Goal: Information Seeking & Learning: Learn about a topic

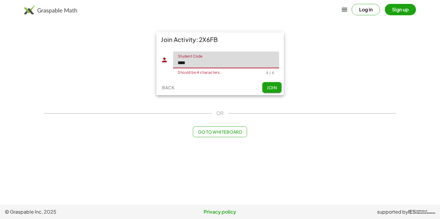
type input "****"
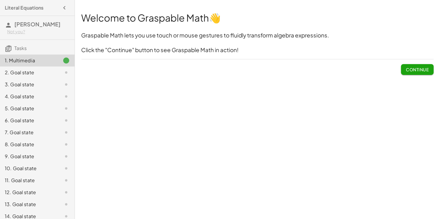
click at [413, 69] on span "Continue" at bounding box center [417, 69] width 23 height 5
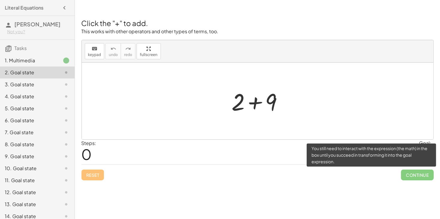
click at [408, 179] on span "Continue" at bounding box center [417, 175] width 32 height 11
click at [408, 173] on span "Continue" at bounding box center [417, 175] width 32 height 11
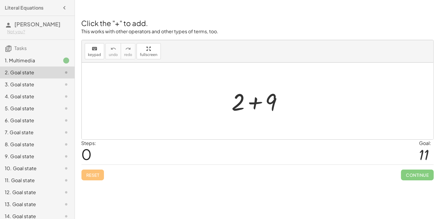
click at [92, 174] on div "Reset Continue" at bounding box center [257, 172] width 352 height 16
drag, startPoint x: 240, startPoint y: 105, endPoint x: 285, endPoint y: 105, distance: 44.3
click at [285, 105] on div at bounding box center [260, 101] width 62 height 31
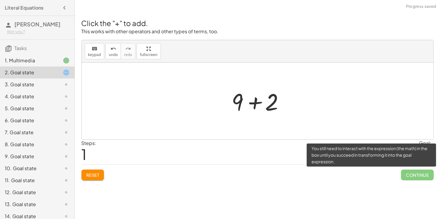
click at [408, 175] on span "Continue" at bounding box center [417, 175] width 32 height 11
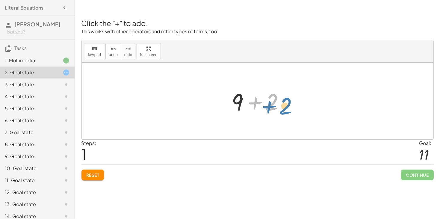
drag, startPoint x: 272, startPoint y: 108, endPoint x: 286, endPoint y: 112, distance: 14.7
click at [286, 112] on div at bounding box center [260, 101] width 62 height 31
drag, startPoint x: 84, startPoint y: 158, endPoint x: 104, endPoint y: 146, distance: 23.7
click at [104, 146] on div "Steps: 1 Goal: 11" at bounding box center [257, 152] width 352 height 25
click at [256, 104] on div at bounding box center [260, 101] width 62 height 31
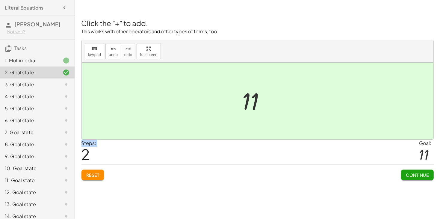
click at [406, 173] on span "Continue" at bounding box center [417, 174] width 23 height 5
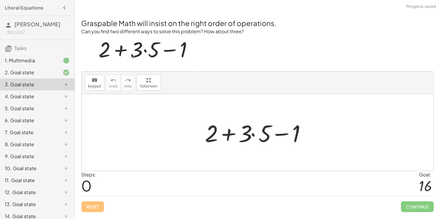
click at [230, 133] on div at bounding box center [259, 132] width 115 height 31
click at [280, 134] on div at bounding box center [259, 132] width 115 height 31
click at [230, 132] on div at bounding box center [259, 132] width 115 height 31
click at [276, 134] on div at bounding box center [259, 132] width 115 height 31
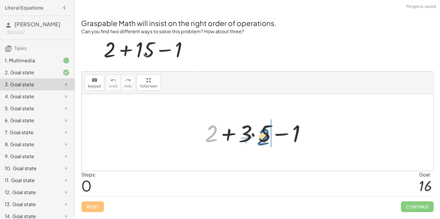
drag, startPoint x: 213, startPoint y: 135, endPoint x: 267, endPoint y: 137, distance: 54.3
click at [267, 137] on div at bounding box center [259, 132] width 115 height 31
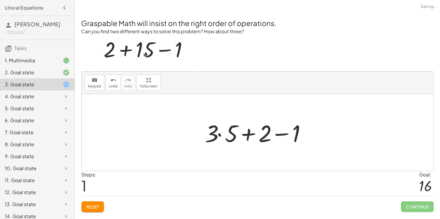
click at [276, 134] on div at bounding box center [259, 132] width 115 height 31
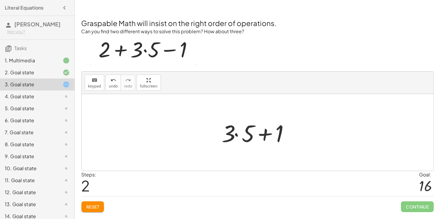
click at [261, 135] on div at bounding box center [260, 132] width 82 height 31
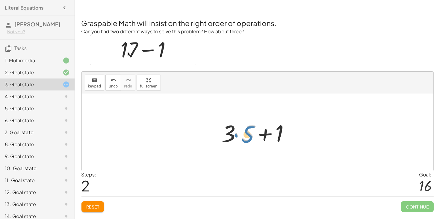
click at [242, 135] on div at bounding box center [260, 132] width 82 height 31
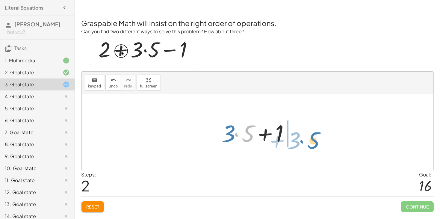
drag, startPoint x: 242, startPoint y: 135, endPoint x: 308, endPoint y: 141, distance: 66.5
click at [308, 141] on div "+ 2 + · 3 · 5 − 1 + · 3 · 5 + 2 − 1 · 5 + · 3 + + · 3 · 5 1" at bounding box center [258, 132] width 352 height 77
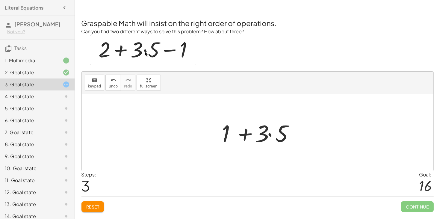
click at [249, 136] on div at bounding box center [260, 132] width 82 height 31
drag, startPoint x: 228, startPoint y: 135, endPoint x: 267, endPoint y: 135, distance: 39.2
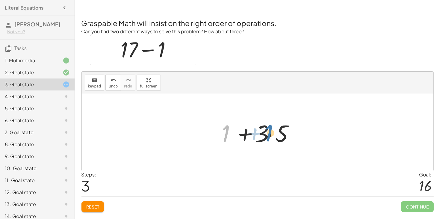
click at [267, 135] on div at bounding box center [260, 132] width 82 height 31
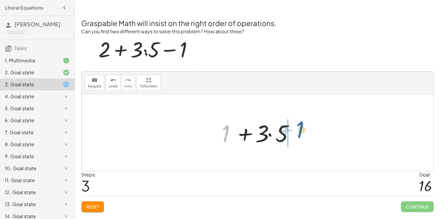
drag, startPoint x: 228, startPoint y: 134, endPoint x: 302, endPoint y: 131, distance: 74.4
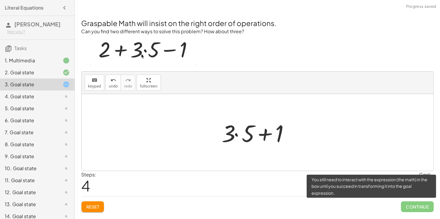
click at [418, 204] on span "Continue" at bounding box center [417, 206] width 32 height 11
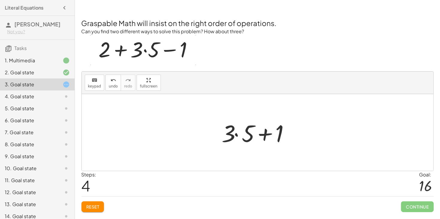
click at [237, 135] on div at bounding box center [260, 132] width 82 height 31
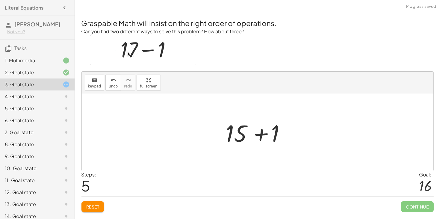
click at [258, 135] on div at bounding box center [260, 132] width 74 height 31
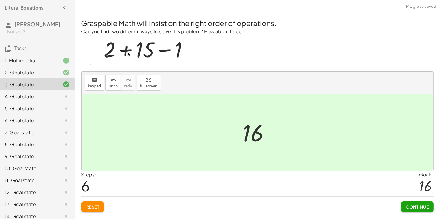
click at [420, 204] on span "Continue" at bounding box center [417, 206] width 23 height 5
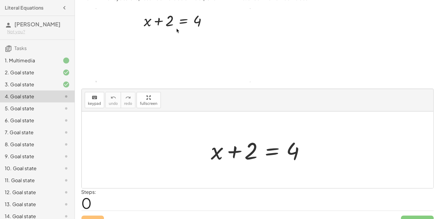
scroll to position [37, 0]
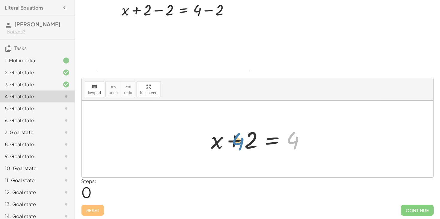
drag, startPoint x: 288, startPoint y: 140, endPoint x: 234, endPoint y: 141, distance: 53.9
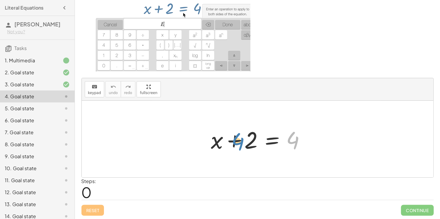
click at [234, 141] on div at bounding box center [259, 139] width 103 height 31
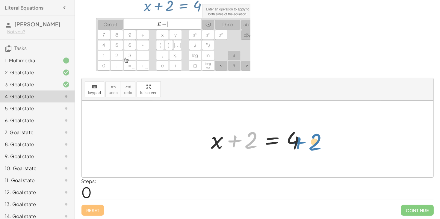
drag, startPoint x: 253, startPoint y: 143, endPoint x: 319, endPoint y: 145, distance: 65.9
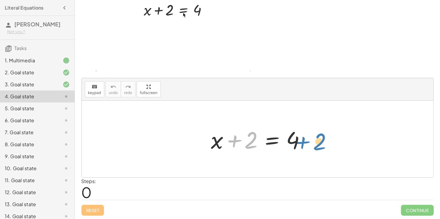
drag, startPoint x: 247, startPoint y: 144, endPoint x: 314, endPoint y: 146, distance: 67.1
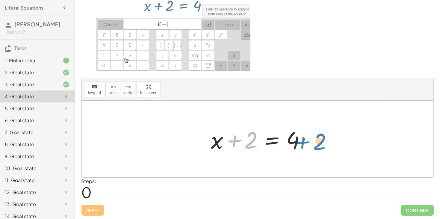
click at [314, 146] on div "+ 2 + x + 2 = 4" at bounding box center [258, 139] width 352 height 77
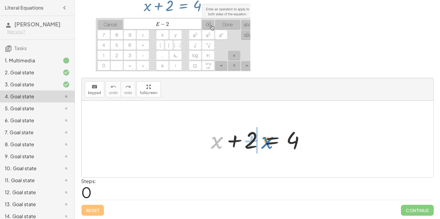
drag, startPoint x: 217, startPoint y: 143, endPoint x: 265, endPoint y: 143, distance: 47.9
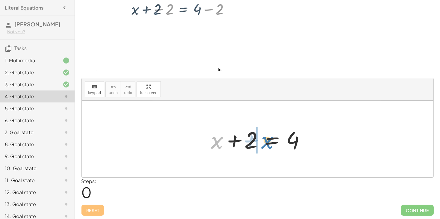
click at [265, 143] on div at bounding box center [259, 139] width 103 height 31
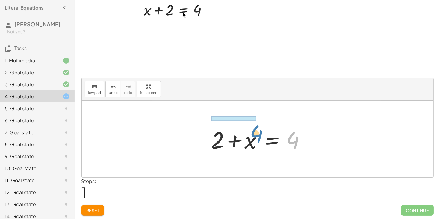
drag, startPoint x: 288, startPoint y: 141, endPoint x: 251, endPoint y: 134, distance: 37.2
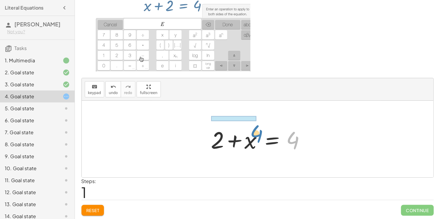
click at [251, 134] on div at bounding box center [259, 139] width 103 height 31
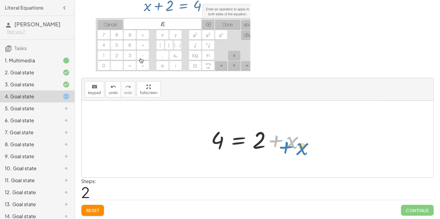
drag, startPoint x: 291, startPoint y: 143, endPoint x: 301, endPoint y: 149, distance: 11.8
click at [301, 149] on div at bounding box center [259, 139] width 103 height 31
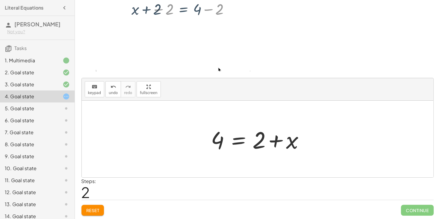
click at [401, 208] on span "Continue" at bounding box center [417, 210] width 32 height 11
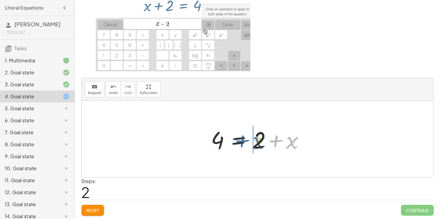
drag, startPoint x: 291, startPoint y: 144, endPoint x: 258, endPoint y: 144, distance: 33.2
click at [258, 144] on div at bounding box center [259, 139] width 103 height 31
drag, startPoint x: 263, startPoint y: 142, endPoint x: 308, endPoint y: 144, distance: 45.0
click at [308, 144] on div at bounding box center [259, 139] width 103 height 31
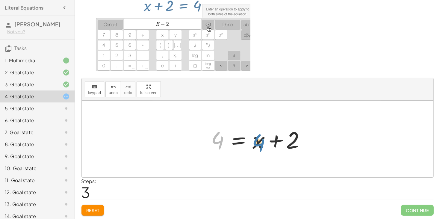
drag, startPoint x: 220, startPoint y: 143, endPoint x: 261, endPoint y: 146, distance: 41.7
click at [261, 146] on div at bounding box center [259, 139] width 103 height 31
drag, startPoint x: 293, startPoint y: 143, endPoint x: 267, endPoint y: 143, distance: 26.7
click at [267, 143] on div at bounding box center [259, 139] width 103 height 31
click at [98, 211] on span "Reset" at bounding box center [92, 210] width 13 height 5
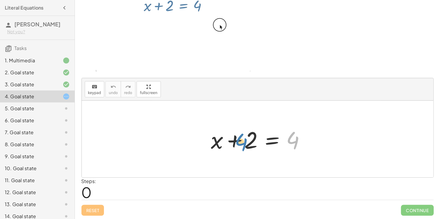
drag, startPoint x: 294, startPoint y: 139, endPoint x: 245, endPoint y: 140, distance: 49.4
click at [245, 140] on div at bounding box center [259, 139] width 103 height 31
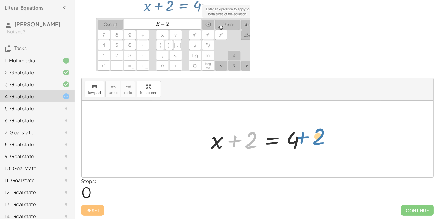
drag, startPoint x: 248, startPoint y: 140, endPoint x: 315, endPoint y: 137, distance: 67.5
click at [97, 91] on span "keypad" at bounding box center [94, 93] width 13 height 4
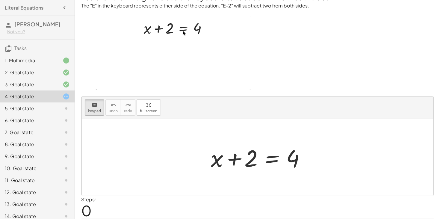
scroll to position [19, 0]
drag, startPoint x: 248, startPoint y: 152, endPoint x: 220, endPoint y: 152, distance: 27.6
click at [220, 152] on div at bounding box center [217, 158] width 12 height 28
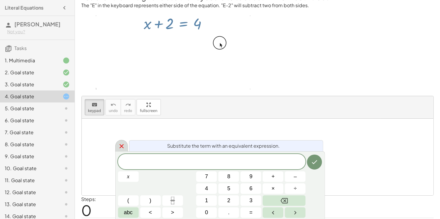
click at [122, 145] on icon at bounding box center [121, 146] width 4 height 4
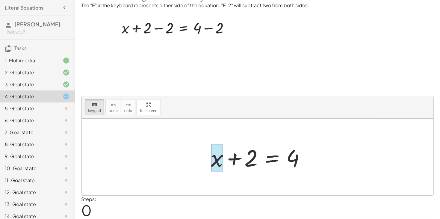
click at [218, 157] on div at bounding box center [217, 158] width 12 height 28
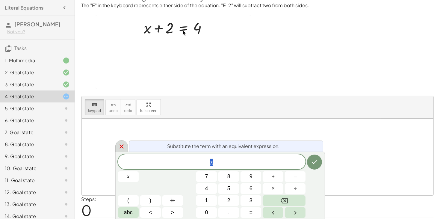
click at [121, 144] on icon at bounding box center [121, 146] width 7 height 7
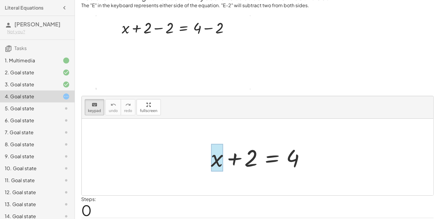
click at [215, 161] on div at bounding box center [217, 158] width 12 height 28
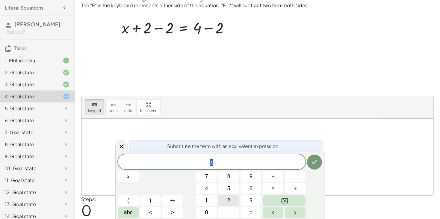
click at [223, 196] on button "2" at bounding box center [228, 200] width 21 height 10
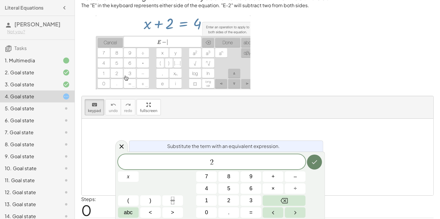
click at [319, 162] on button "Done" at bounding box center [314, 162] width 15 height 15
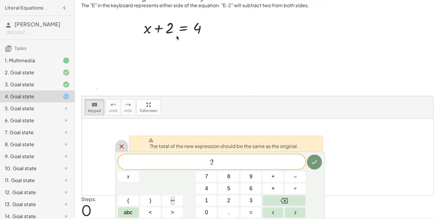
click at [125, 149] on div at bounding box center [121, 146] width 13 height 12
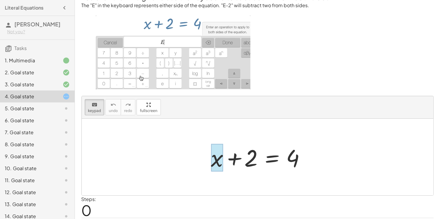
click at [218, 160] on div at bounding box center [217, 158] width 12 height 28
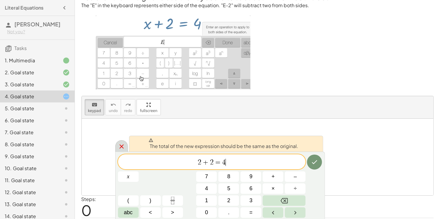
click at [122, 146] on icon at bounding box center [121, 146] width 4 height 4
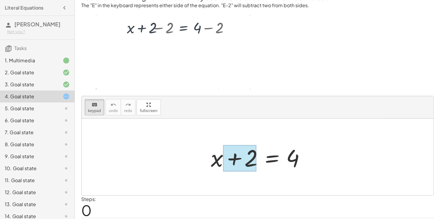
scroll to position [37, 0]
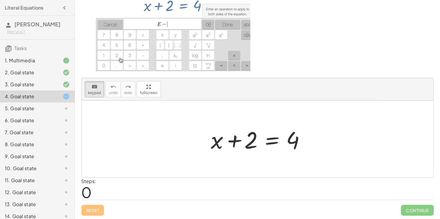
click at [13, 105] on div "5. Goal state" at bounding box center [29, 108] width 48 height 7
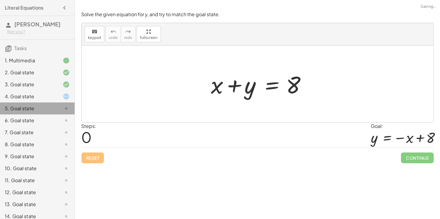
scroll to position [0, 0]
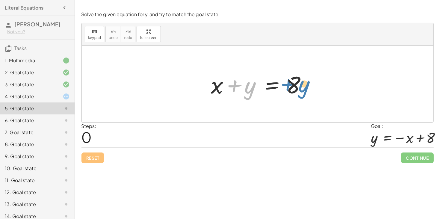
drag, startPoint x: 254, startPoint y: 88, endPoint x: 308, endPoint y: 87, distance: 54.5
click at [308, 87] on div at bounding box center [259, 84] width 103 height 31
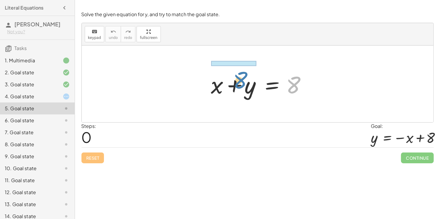
drag, startPoint x: 293, startPoint y: 88, endPoint x: 240, endPoint y: 83, distance: 53.2
click at [240, 83] on div at bounding box center [259, 84] width 103 height 31
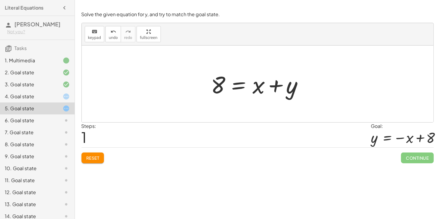
click at [259, 87] on div at bounding box center [259, 84] width 103 height 31
click at [276, 87] on div at bounding box center [259, 84] width 103 height 31
click at [240, 86] on div at bounding box center [259, 84] width 103 height 31
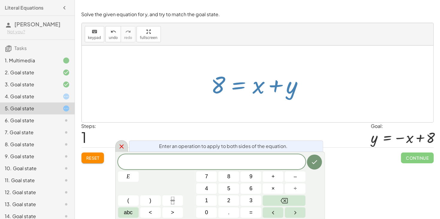
click at [119, 147] on icon at bounding box center [121, 146] width 7 height 7
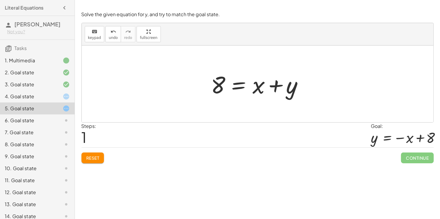
click at [24, 121] on div "6. Goal state" at bounding box center [29, 120] width 48 height 7
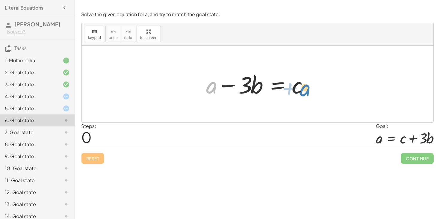
drag, startPoint x: 212, startPoint y: 91, endPoint x: 305, endPoint y: 93, distance: 92.9
click at [305, 93] on div at bounding box center [259, 84] width 113 height 31
drag, startPoint x: 211, startPoint y: 90, endPoint x: 309, endPoint y: 89, distance: 97.9
click at [309, 89] on div at bounding box center [259, 84] width 113 height 31
drag, startPoint x: 297, startPoint y: 90, endPoint x: 210, endPoint y: 94, distance: 86.6
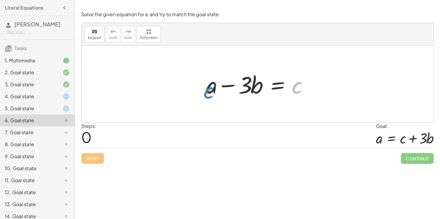
click at [210, 94] on div at bounding box center [259, 84] width 113 height 31
click at [230, 85] on div at bounding box center [259, 84] width 113 height 31
click at [252, 90] on div at bounding box center [259, 84] width 113 height 31
click at [248, 89] on div at bounding box center [259, 84] width 113 height 31
click at [202, 87] on div "+ a − · 3 · b = c" at bounding box center [257, 84] width 120 height 34
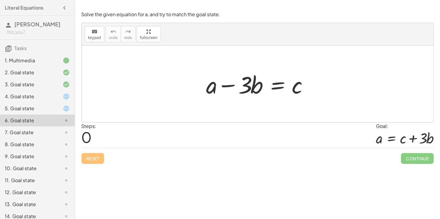
click at [209, 91] on div at bounding box center [259, 84] width 113 height 31
click at [284, 86] on div at bounding box center [259, 84] width 113 height 31
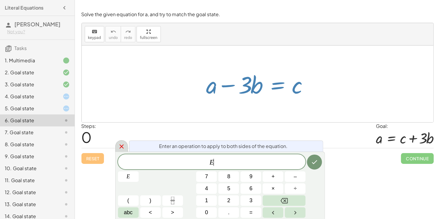
click at [123, 146] on icon at bounding box center [121, 146] width 7 height 7
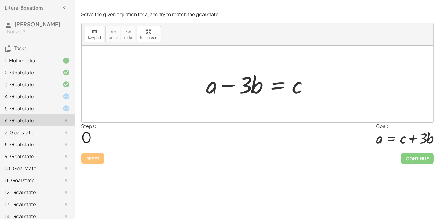
click at [7, 90] on div "2. Goal state" at bounding box center [37, 96] width 75 height 12
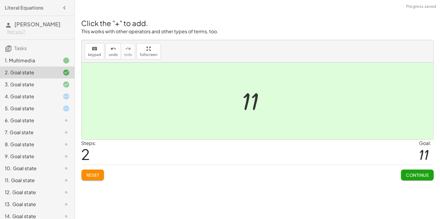
click at [12, 62] on div "1. Multimedia" at bounding box center [29, 60] width 48 height 7
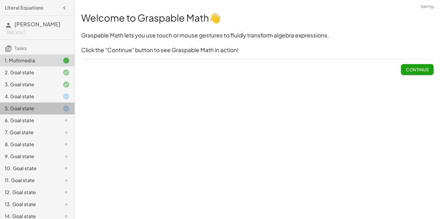
click at [18, 109] on div "5. Goal state" at bounding box center [29, 108] width 48 height 7
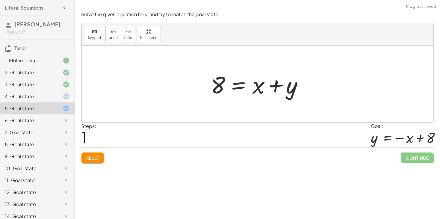
click at [22, 120] on div "6. Goal state" at bounding box center [29, 120] width 48 height 7
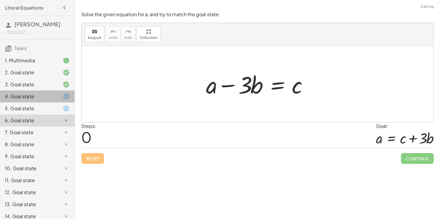
click at [22, 114] on div "4. Goal state" at bounding box center [37, 120] width 75 height 12
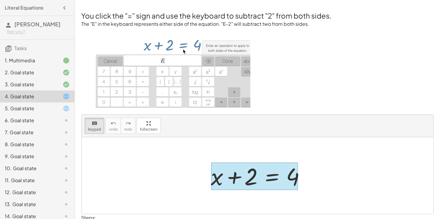
click at [267, 178] on div at bounding box center [254, 176] width 87 height 28
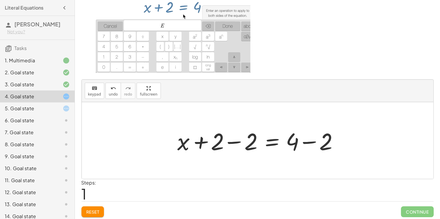
scroll to position [37, 0]
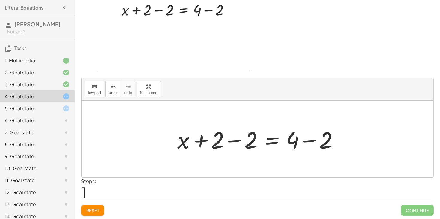
click at [295, 140] on div at bounding box center [260, 139] width 170 height 31
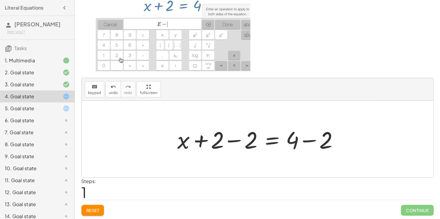
click at [222, 143] on div at bounding box center [260, 139] width 170 height 31
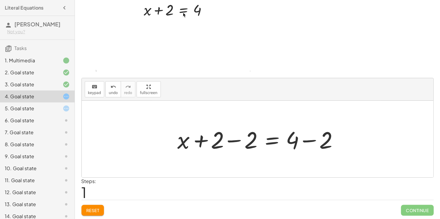
click at [246, 142] on div at bounding box center [260, 139] width 170 height 31
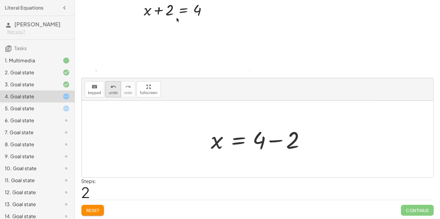
click at [114, 92] on span "undo" at bounding box center [113, 93] width 9 height 4
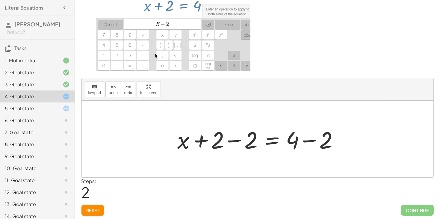
click at [238, 140] on div at bounding box center [260, 139] width 170 height 31
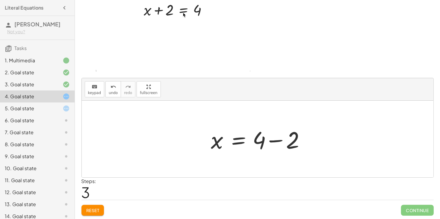
click at [273, 140] on div at bounding box center [259, 139] width 103 height 31
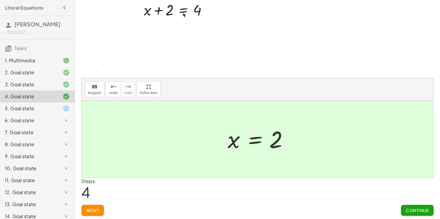
click at [413, 208] on span "Continue" at bounding box center [417, 210] width 23 height 5
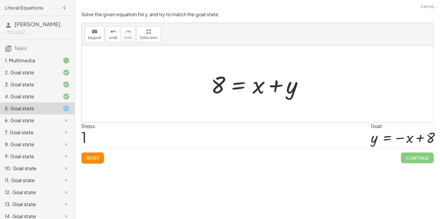
scroll to position [0, 0]
click at [413, 208] on div "Welcome to Graspable Math 👋 Graspable Math lets you use touch or mouse gestures…" at bounding box center [257, 109] width 365 height 219
click at [274, 87] on div at bounding box center [259, 84] width 103 height 31
click at [239, 86] on div at bounding box center [259, 84] width 103 height 31
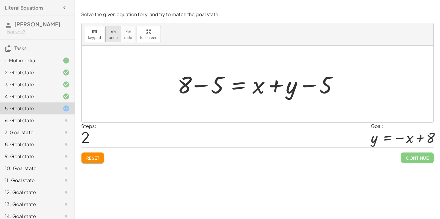
click at [111, 33] on icon "undo" at bounding box center [114, 31] width 6 height 7
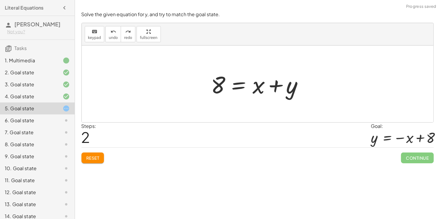
click at [243, 87] on div at bounding box center [259, 84] width 103 height 31
click at [306, 87] on div at bounding box center [260, 84] width 170 height 31
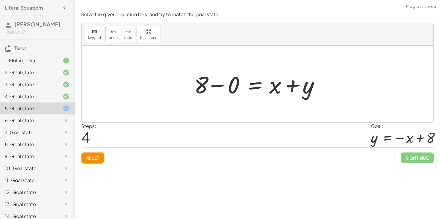
click at [213, 86] on div at bounding box center [259, 84] width 137 height 31
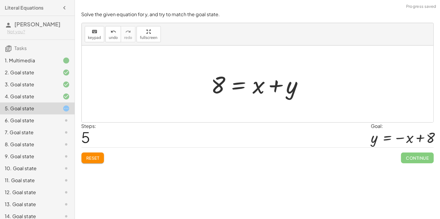
click at [257, 86] on div at bounding box center [259, 84] width 103 height 31
click at [58, 120] on div at bounding box center [61, 120] width 17 height 7
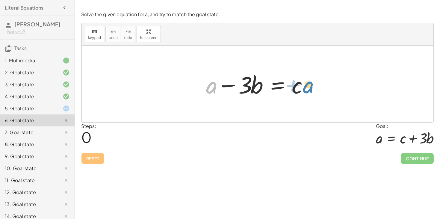
drag, startPoint x: 214, startPoint y: 93, endPoint x: 311, endPoint y: 92, distance: 96.4
click at [311, 92] on div at bounding box center [259, 84] width 113 height 31
click at [273, 88] on div at bounding box center [259, 84] width 113 height 31
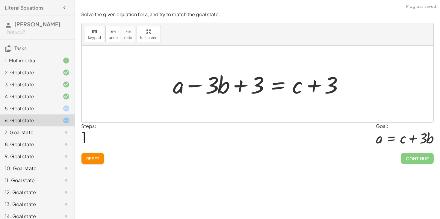
click at [226, 87] on div at bounding box center [260, 84] width 180 height 31
click at [238, 87] on div at bounding box center [260, 84] width 180 height 31
click at [237, 87] on div at bounding box center [260, 84] width 180 height 31
click at [188, 85] on div at bounding box center [260, 84] width 180 height 31
click at [260, 89] on div at bounding box center [260, 84] width 180 height 31
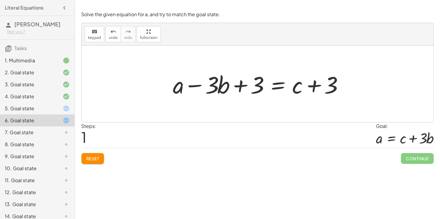
click at [314, 84] on div at bounding box center [260, 84] width 180 height 31
click at [244, 86] on div at bounding box center [260, 84] width 180 height 31
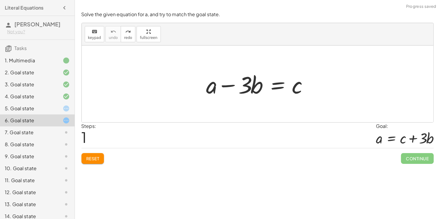
click at [277, 87] on div at bounding box center [259, 84] width 113 height 31
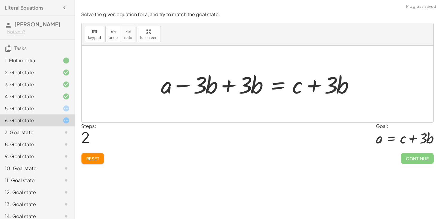
click at [231, 86] on div at bounding box center [260, 84] width 204 height 31
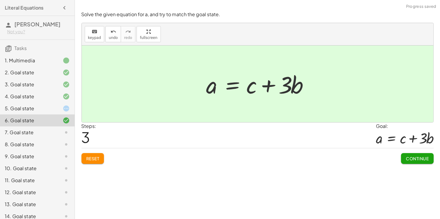
click at [407, 162] on button "Continue" at bounding box center [417, 158] width 32 height 11
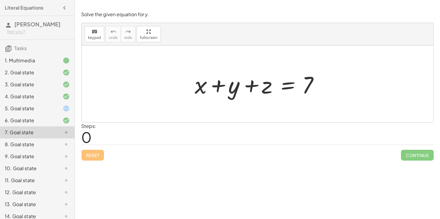
click at [203, 93] on div at bounding box center [260, 84] width 136 height 31
click at [219, 87] on div at bounding box center [260, 84] width 136 height 31
click at [289, 84] on div at bounding box center [260, 84] width 136 height 31
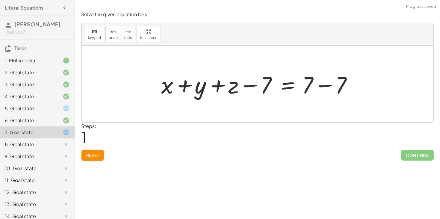
click at [322, 85] on div at bounding box center [259, 84] width 202 height 31
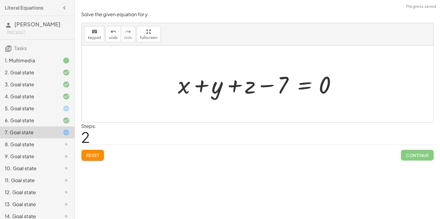
click at [248, 86] on div at bounding box center [259, 84] width 169 height 31
click at [264, 85] on div at bounding box center [259, 84] width 169 height 31
click at [269, 86] on div at bounding box center [259, 84] width 169 height 31
click at [248, 88] on div at bounding box center [259, 84] width 169 height 31
click at [279, 87] on div at bounding box center [259, 84] width 169 height 31
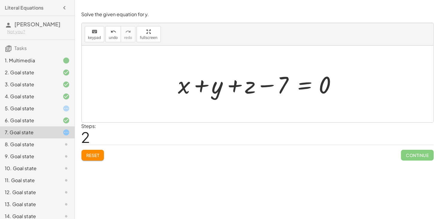
click at [268, 85] on div at bounding box center [259, 84] width 169 height 31
click at [116, 38] on button "undo undo" at bounding box center [113, 34] width 16 height 16
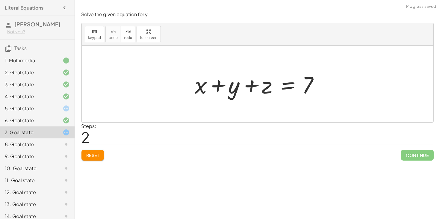
click at [292, 84] on div at bounding box center [260, 84] width 136 height 31
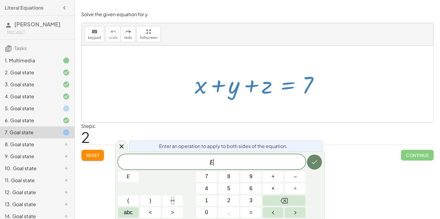
click at [310, 161] on button "Done" at bounding box center [314, 162] width 15 height 15
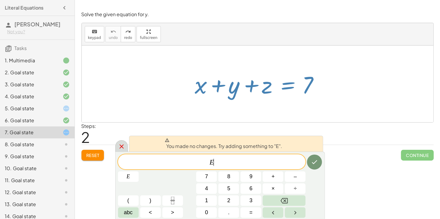
click at [122, 147] on icon at bounding box center [121, 146] width 7 height 7
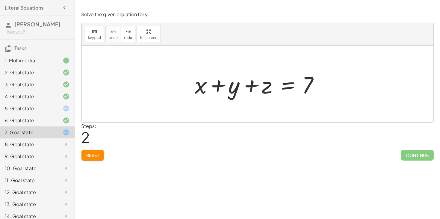
click at [49, 105] on div "5. Goal state" at bounding box center [29, 108] width 48 height 7
